Goal: Information Seeking & Learning: Find specific fact

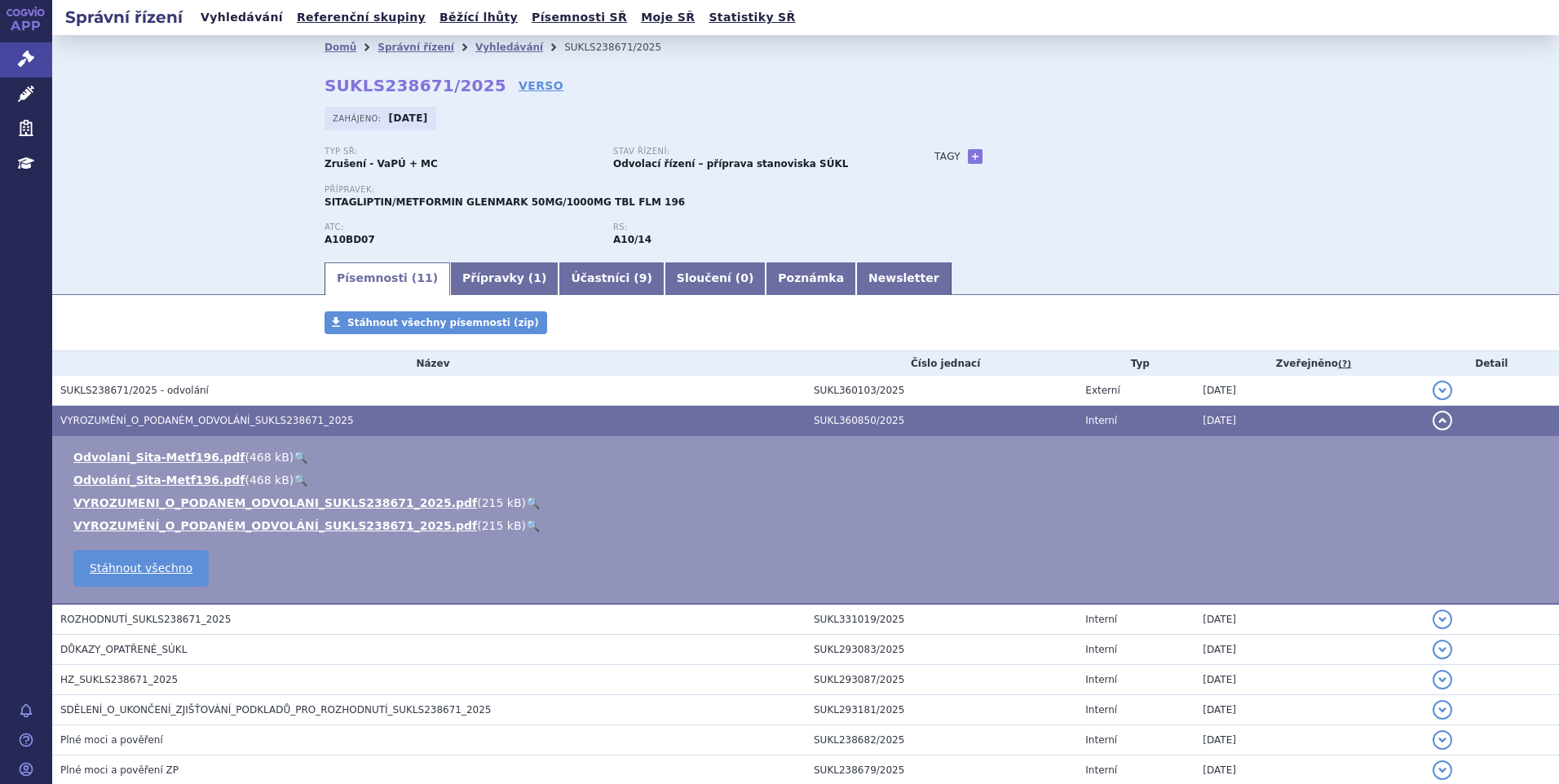
click at [227, 9] on link "Vyhledávání" at bounding box center [242, 17] width 92 height 22
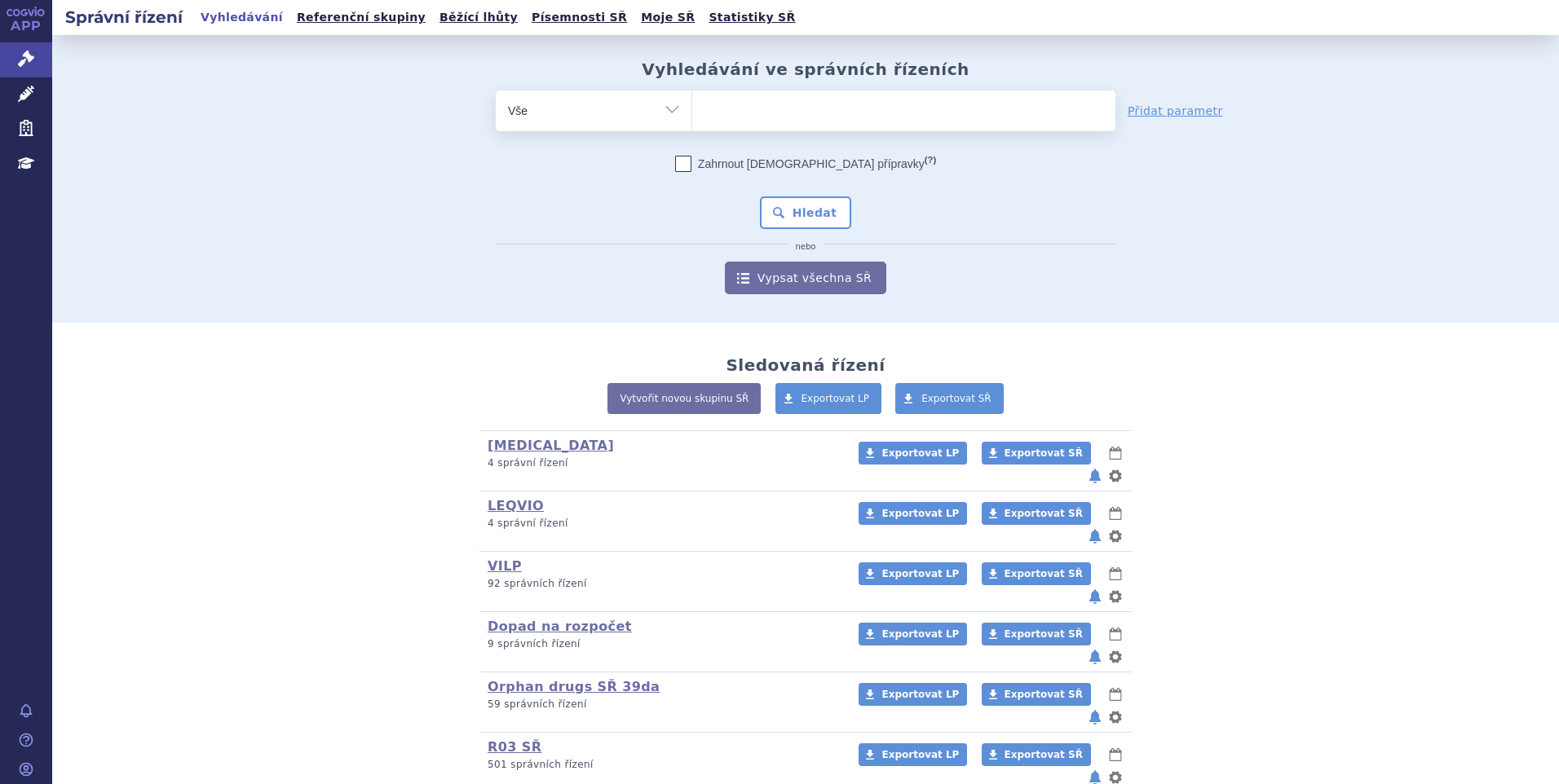
type input "SUKLS173174/2023"
select select "SUKLS173174/2023"
click at [807, 213] on button "Hledat" at bounding box center [806, 213] width 92 height 33
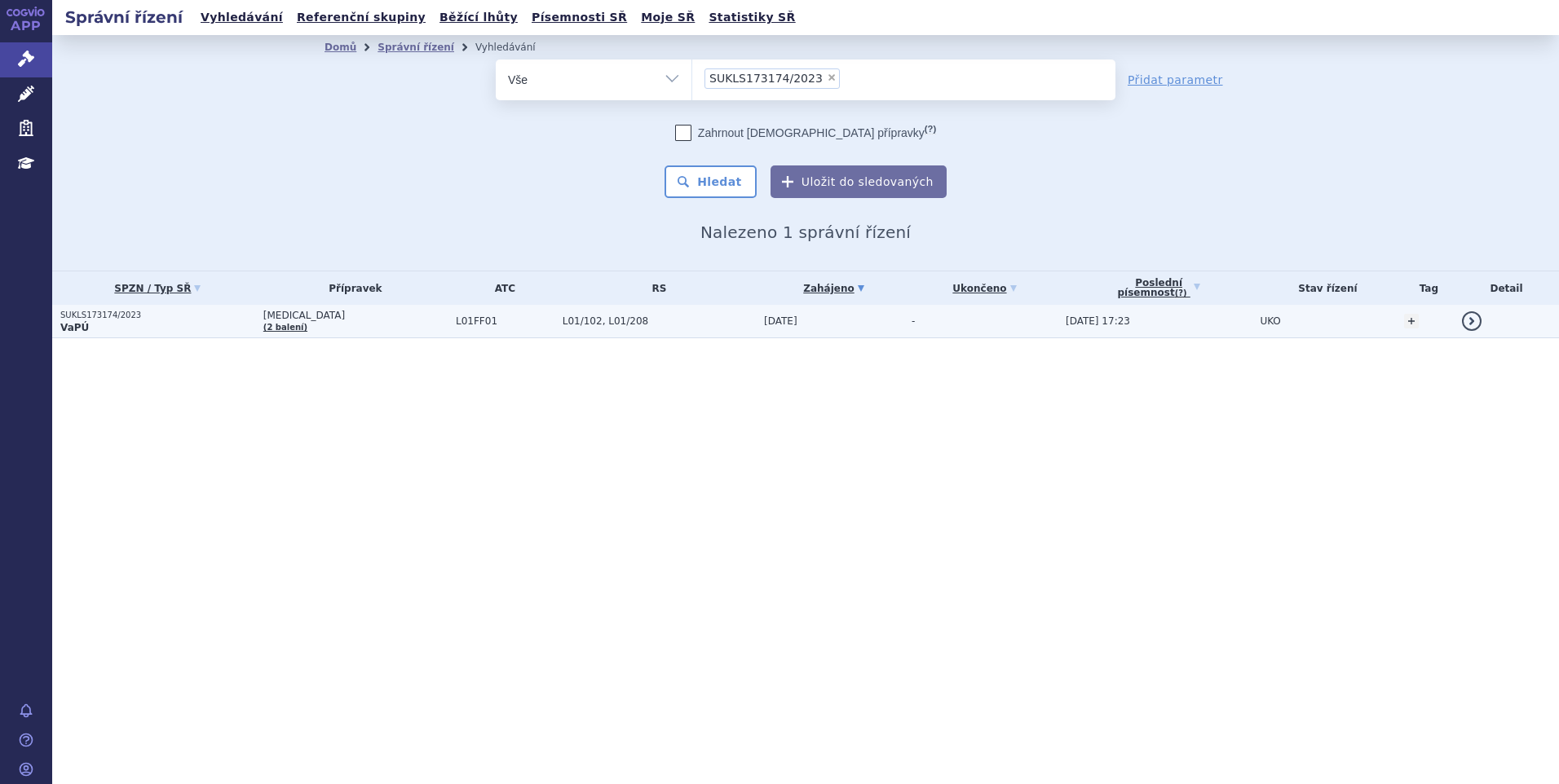
click at [182, 318] on p "SUKLS173174/2023" at bounding box center [157, 315] width 195 height 12
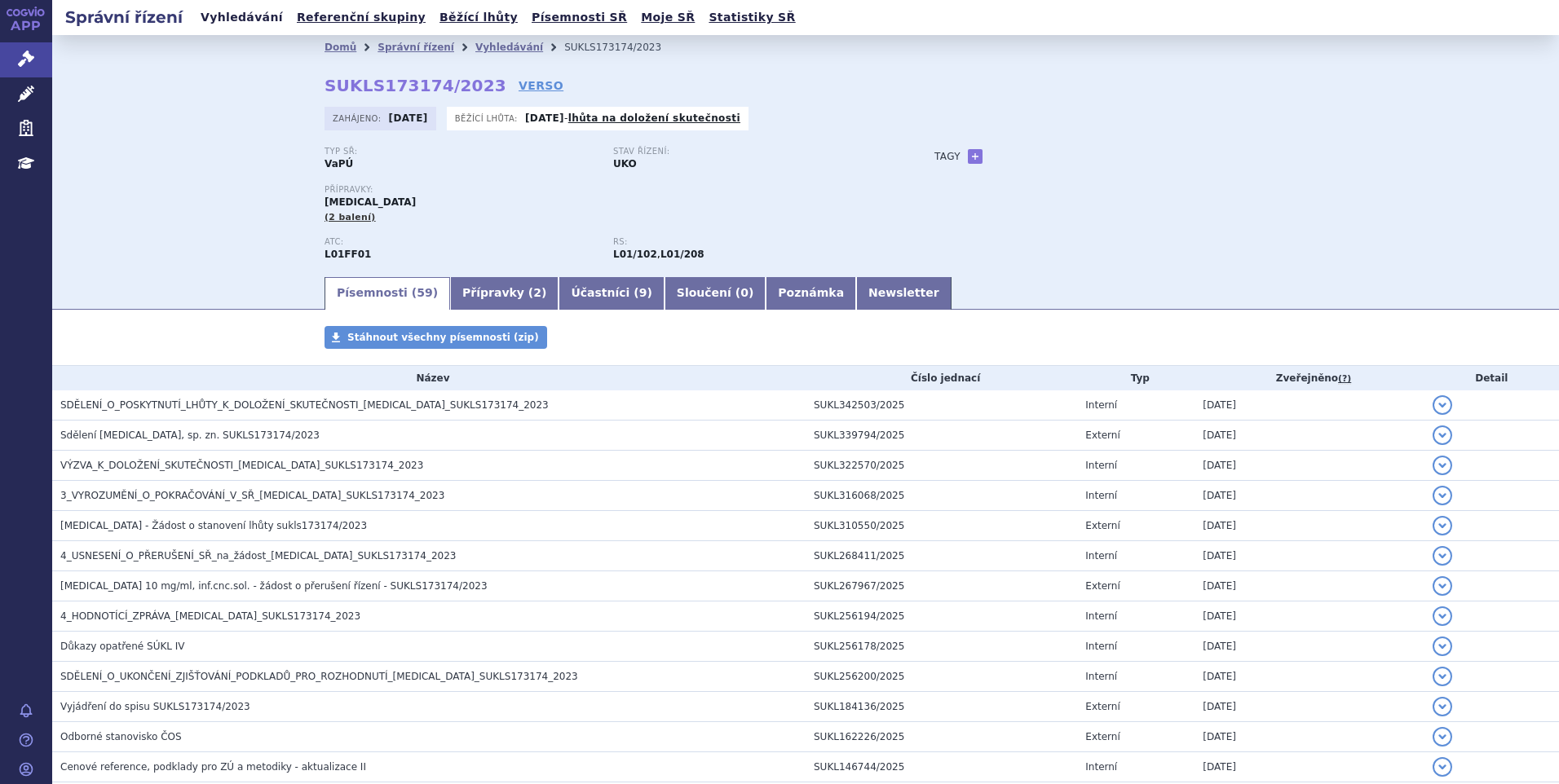
click at [247, 16] on link "Vyhledávání" at bounding box center [242, 17] width 92 height 22
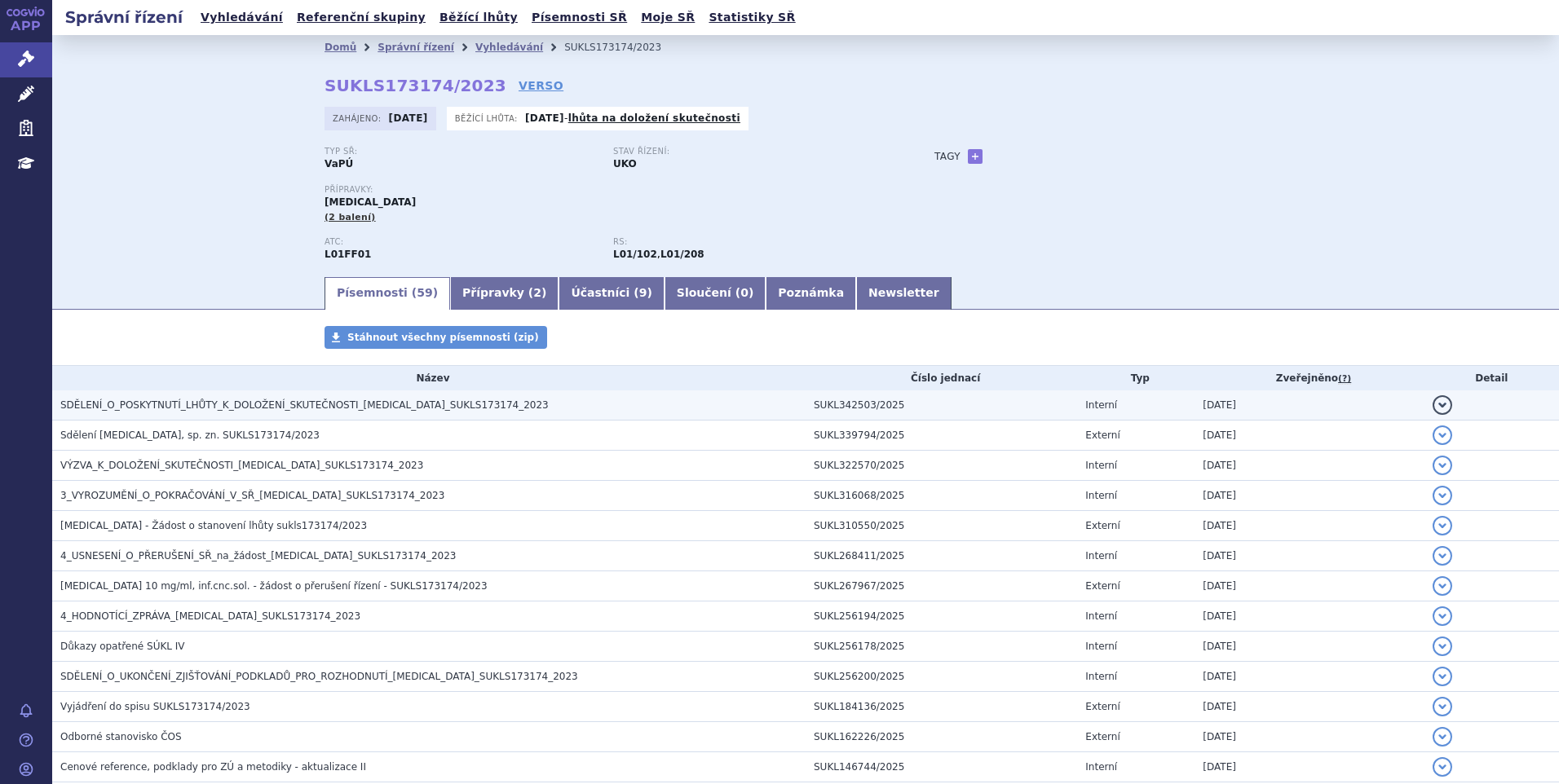
click at [337, 400] on span "SDĚLENÍ_O_POSKYTNUTÍ_LHŮTY_K_DOLOŽENÍ_SKUTEČNOSTI_OPDIVO_SUKLS173174_2023" at bounding box center [304, 405] width 488 height 12
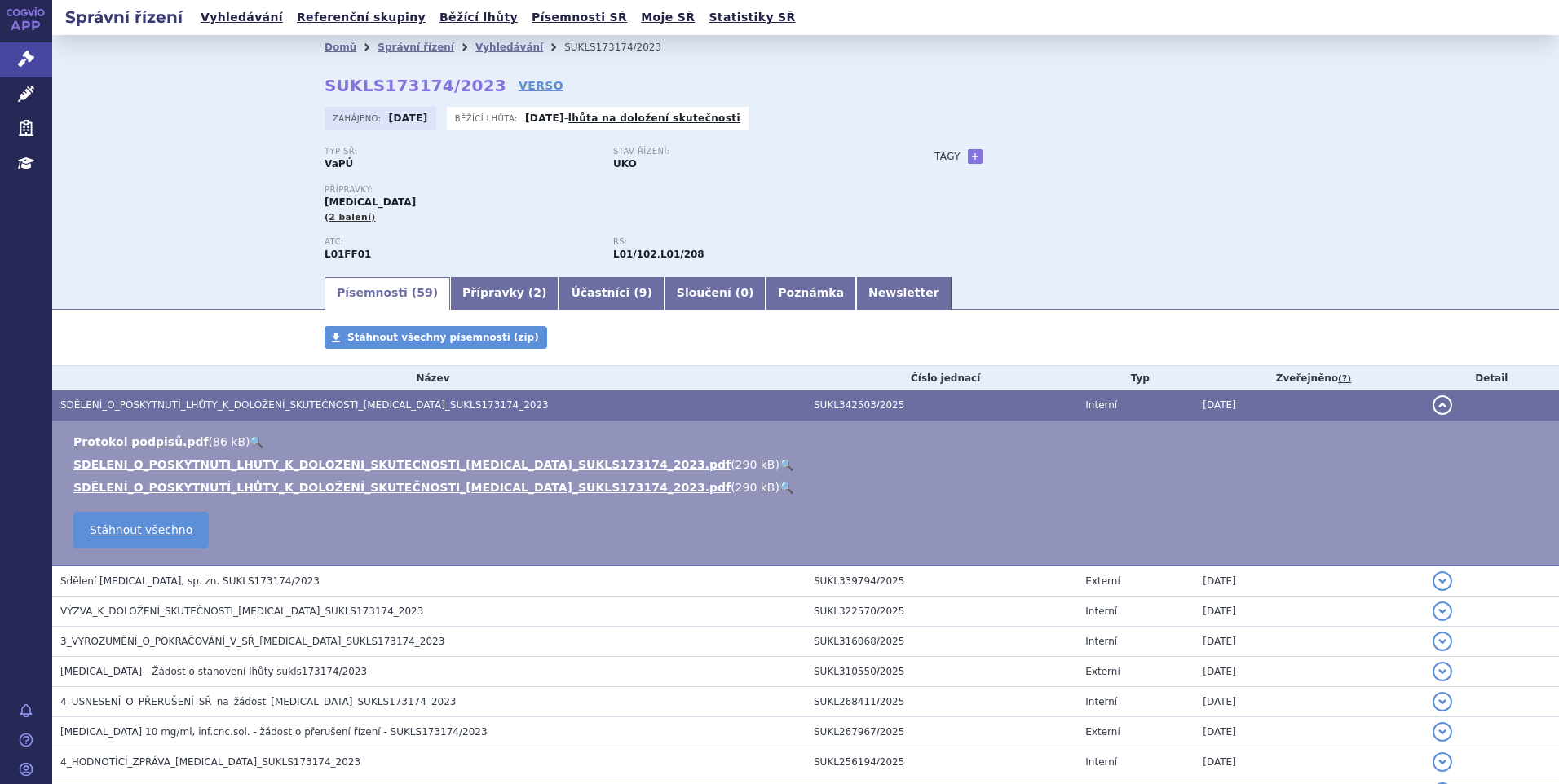
click at [780, 462] on link "🔍" at bounding box center [786, 465] width 14 height 13
drag, startPoint x: 316, startPoint y: 81, endPoint x: 469, endPoint y: 80, distance: 153.0
click at [469, 80] on div "Domů Správní řízení Vyhledávání SUKLS173174/2023 SUKLS173174/2023 VERSO Zahájen…" at bounding box center [806, 167] width 1027 height 216
copy strong "SUKLS173174/2023"
click at [474, 285] on link "Přípravky ( 2 )" at bounding box center [505, 294] width 109 height 33
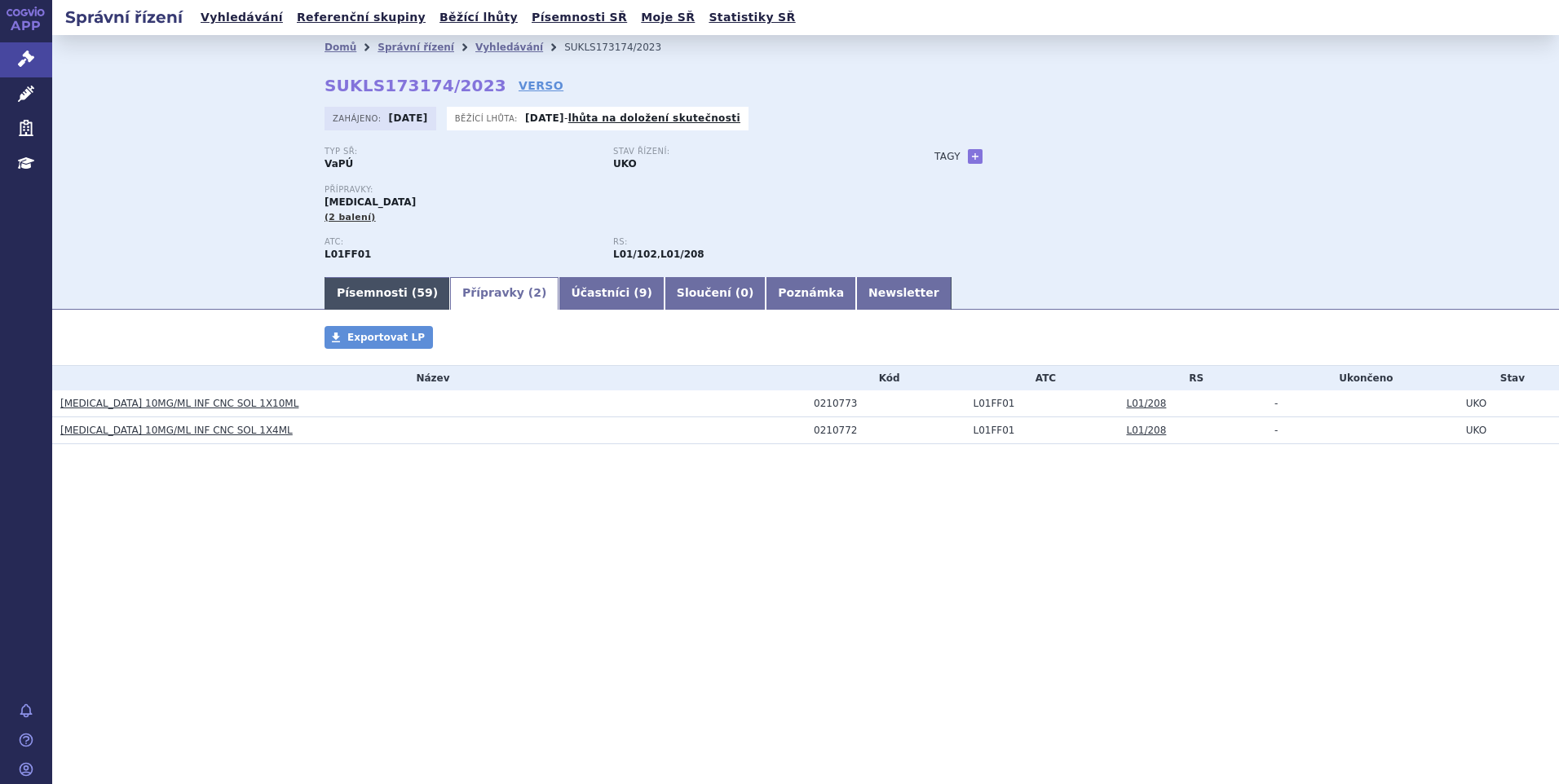
click at [348, 278] on div "Písemnosti ( 59 ) Přípravky ( 2 ) Účastníci ( 9 ) Sloučení ( 0 ) Poznámka Newsl…" at bounding box center [806, 292] width 1027 height 35
drag, startPoint x: 348, startPoint y: 278, endPoint x: 354, endPoint y: 291, distance: 14.3
click at [354, 291] on link "Písemnosti ( 59 )" at bounding box center [387, 294] width 126 height 33
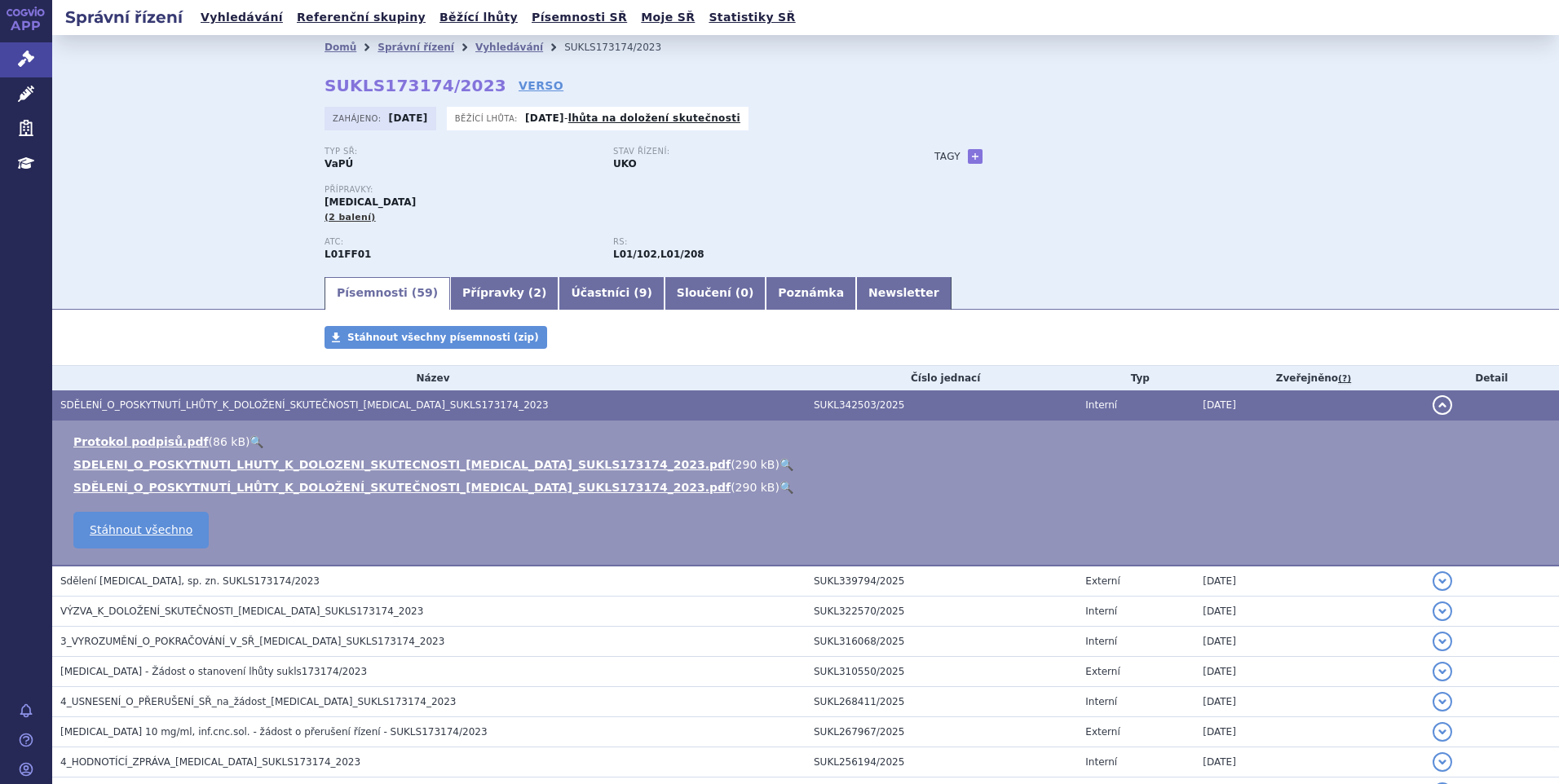
click at [326, 80] on strong "SUKLS173174/2023" at bounding box center [415, 86] width 182 height 20
drag, startPoint x: 318, startPoint y: 84, endPoint x: 468, endPoint y: 86, distance: 150.0
click at [468, 86] on strong "SUKLS173174/2023" at bounding box center [415, 86] width 182 height 20
copy strong "SUKLS173174/2023"
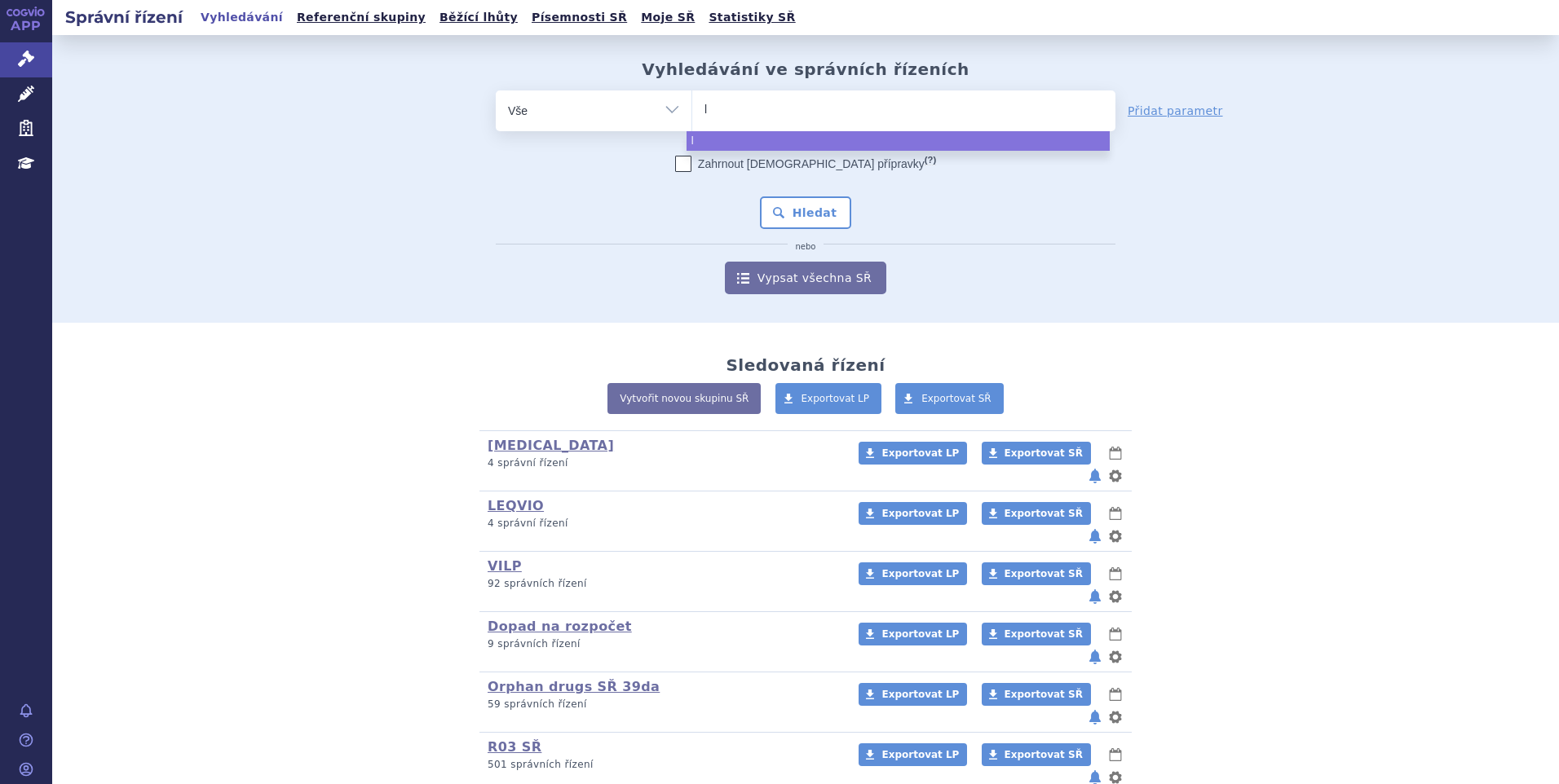
type input "li"
type input "libr"
type input "libro"
type input "librox"
type input "libroxa"
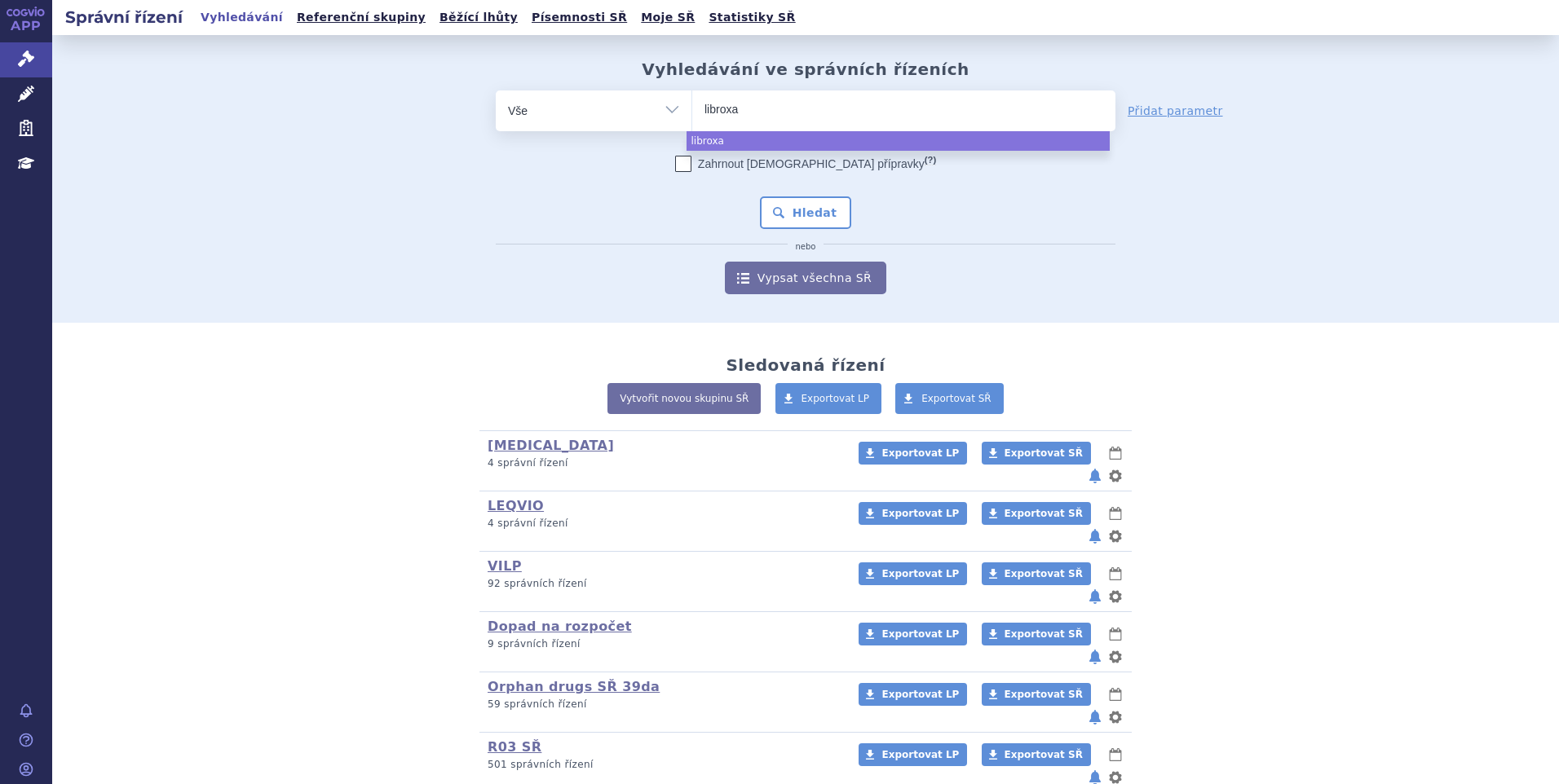
type input "libroxar"
select select "libroxar"
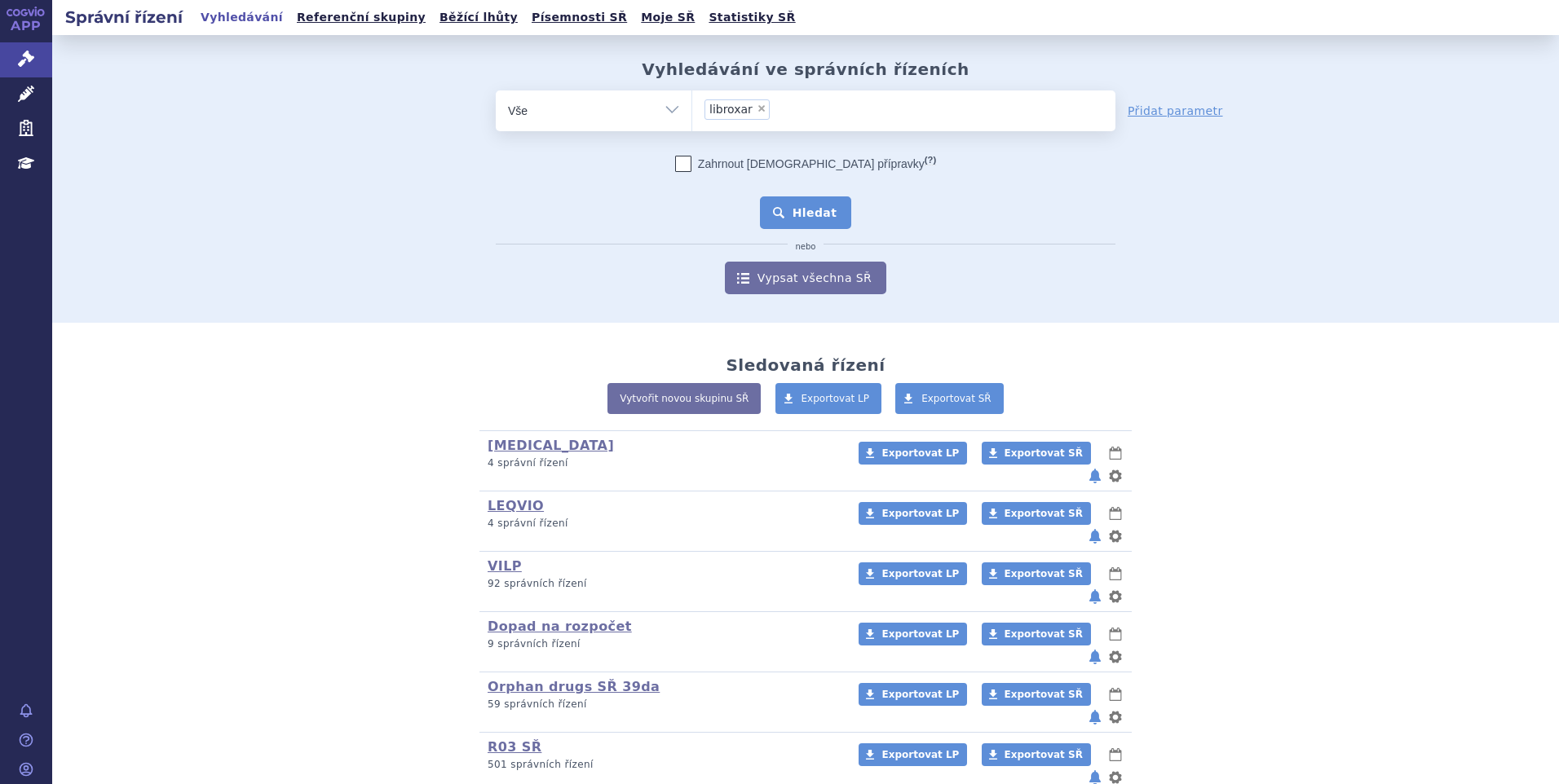
click at [821, 210] on button "Hledat" at bounding box center [806, 213] width 92 height 33
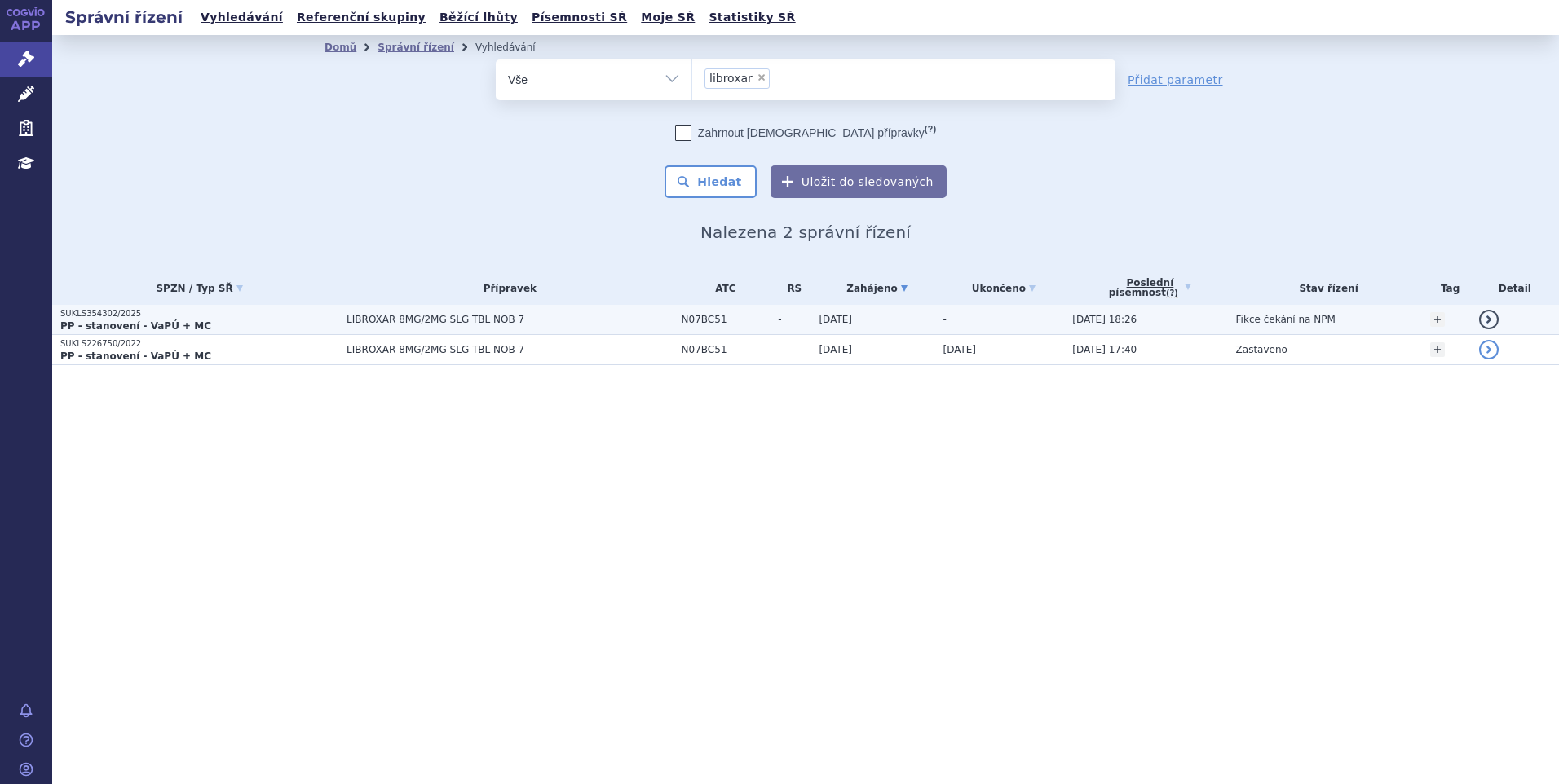
click at [189, 319] on p "PP - stanovení - VaPÚ + MC" at bounding box center [199, 326] width 278 height 13
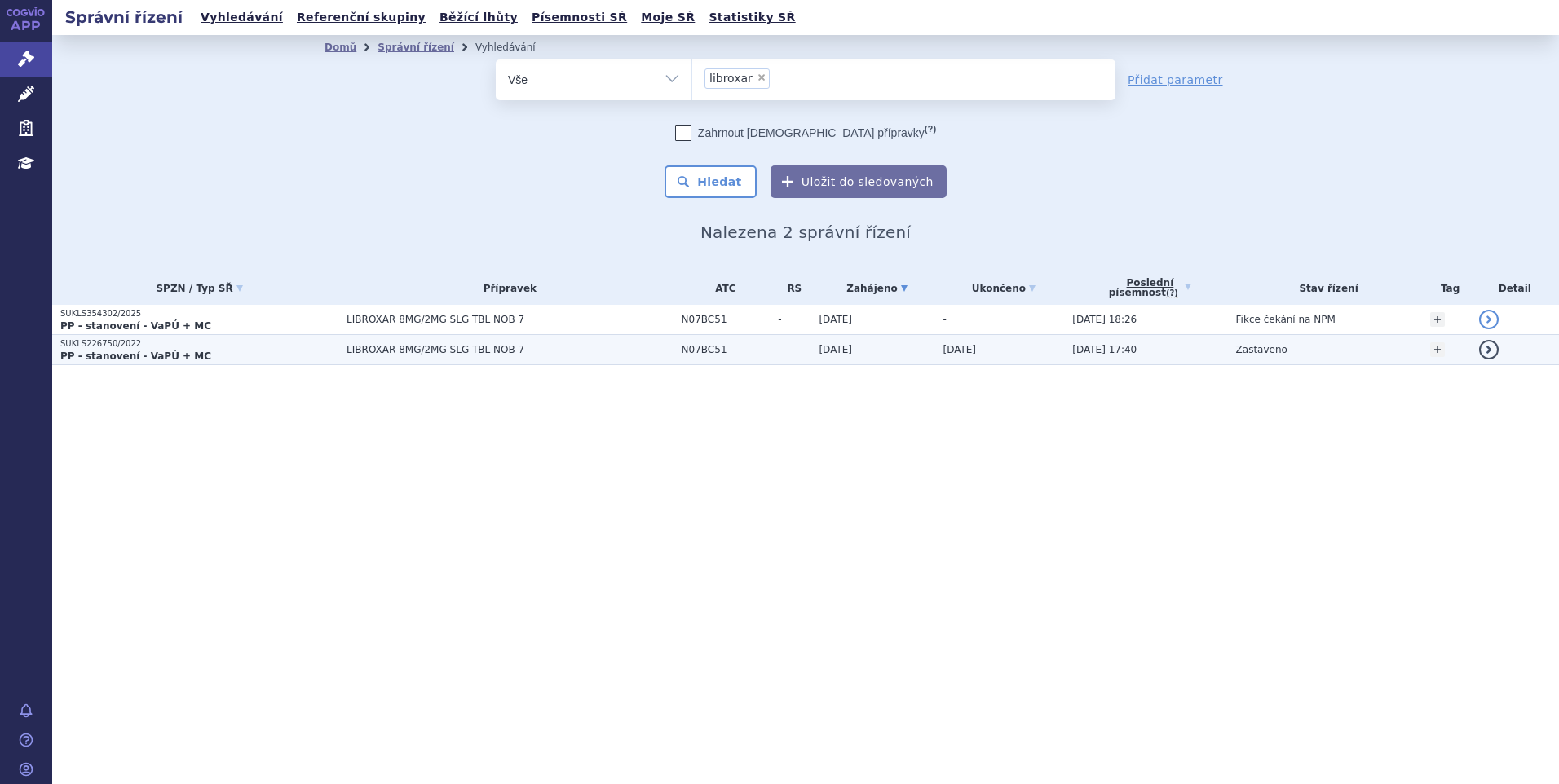
click at [212, 350] on p "PP - stanovení - VaPÚ + MC" at bounding box center [199, 356] width 278 height 13
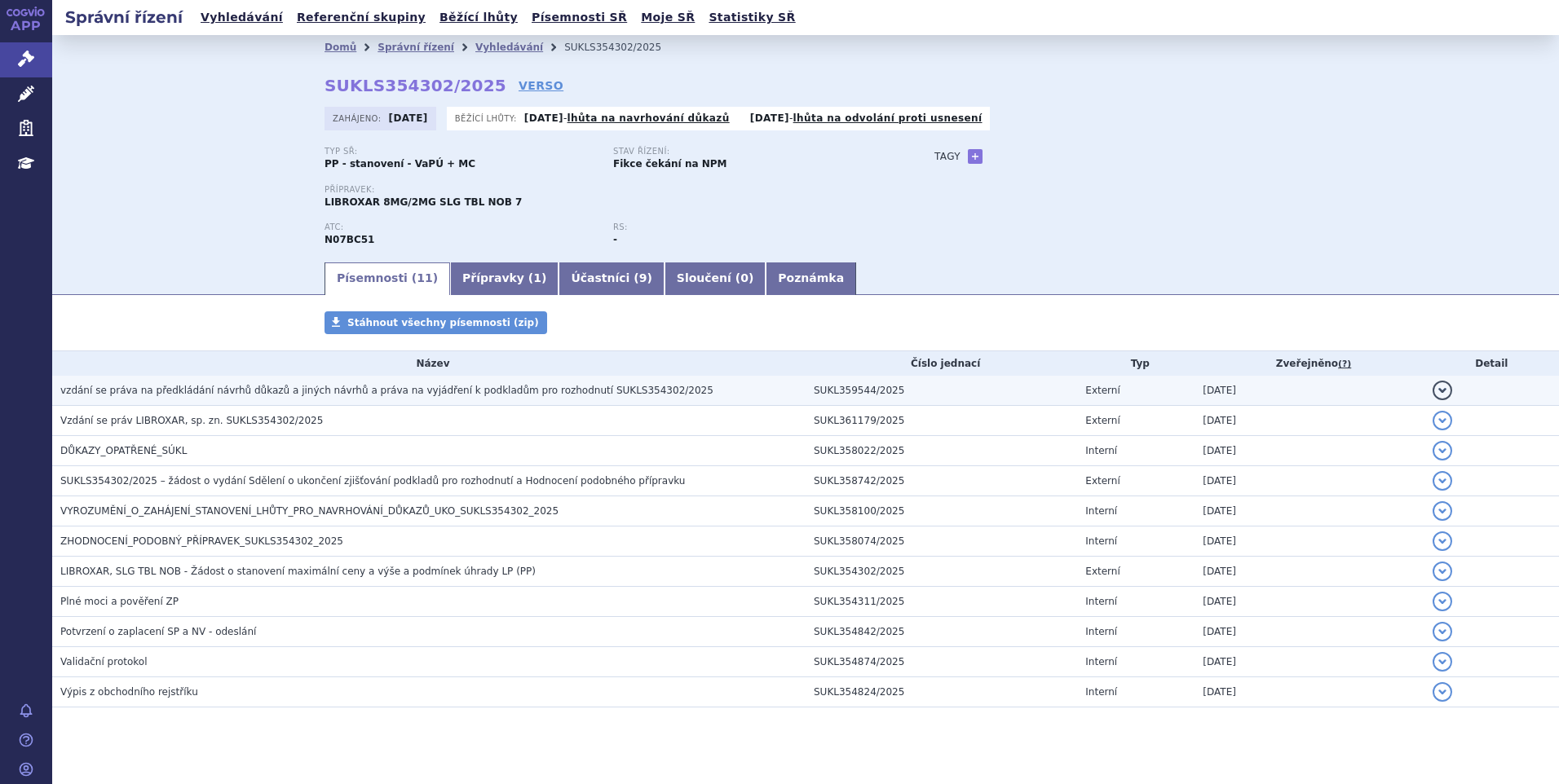
click at [229, 401] on td "vzdání se práva na předkládání návrhů důkazů a jiných návrhů a práva na vyjádře…" at bounding box center [428, 391] width 753 height 30
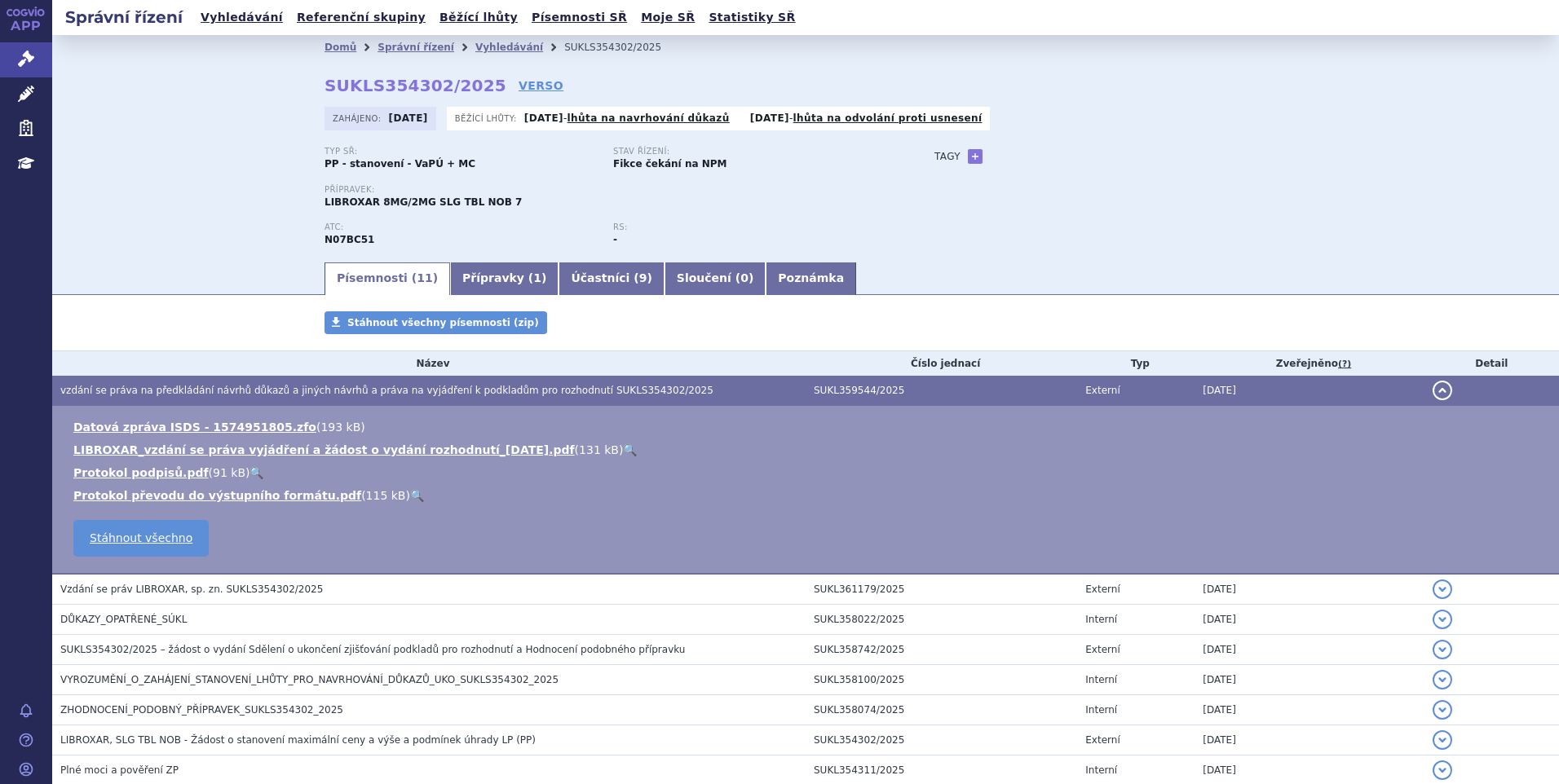
click at [623, 447] on link "🔍" at bounding box center [630, 450] width 14 height 13
click at [194, 584] on span "Vzdání se práv LIBROXAR, sp. zn. SUKLS354302/2025" at bounding box center [191, 589] width 263 height 12
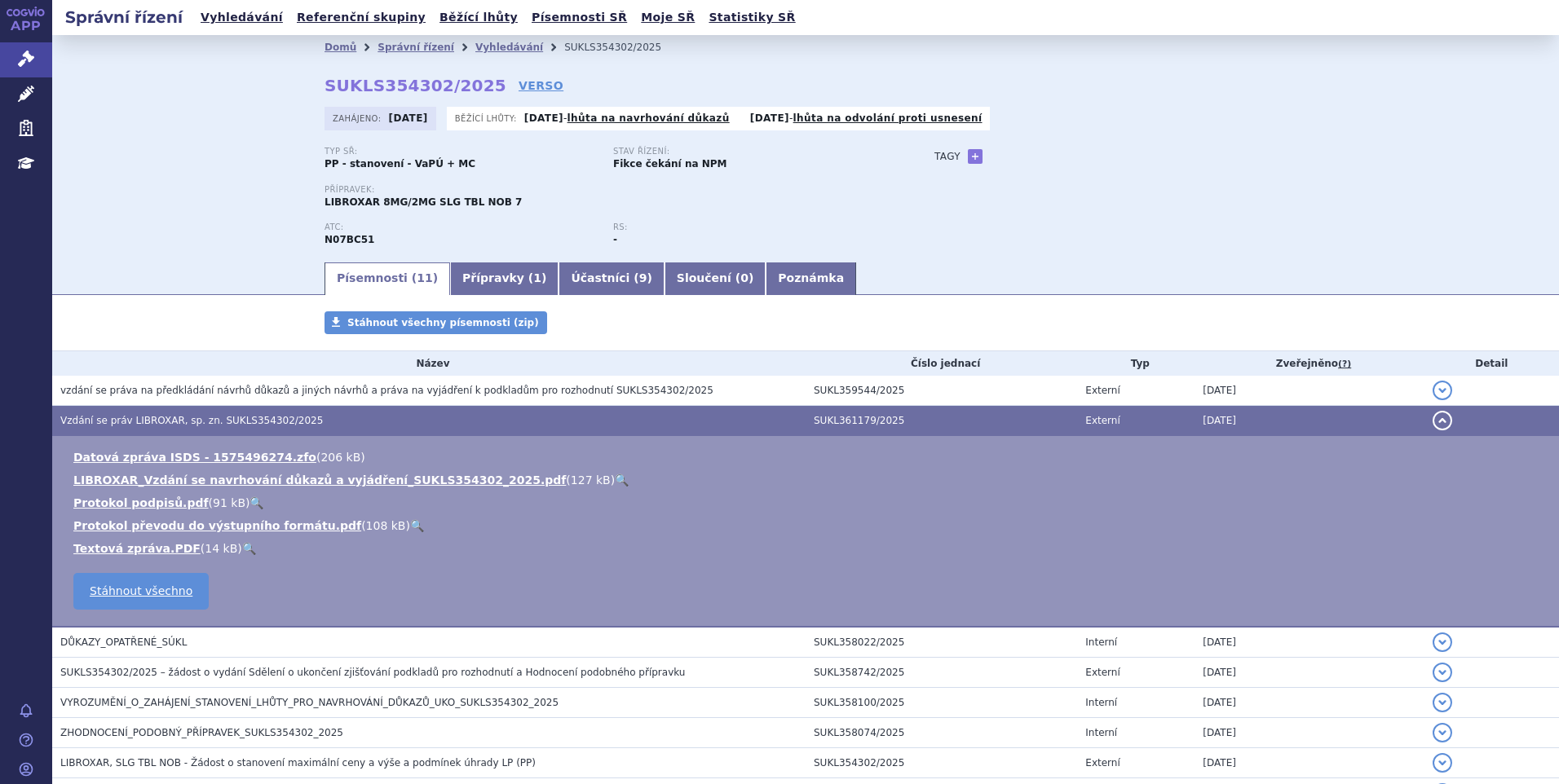
click at [615, 479] on link "🔍" at bounding box center [621, 480] width 14 height 13
drag, startPoint x: 319, startPoint y: 85, endPoint x: 471, endPoint y: 81, distance: 152.1
click at [471, 81] on strong "SUKLS354302/2025" at bounding box center [415, 86] width 182 height 20
copy strong "SUKLS354302/2025"
click at [519, 85] on link "VERSO" at bounding box center [541, 86] width 44 height 16
